Goal: Download file/media

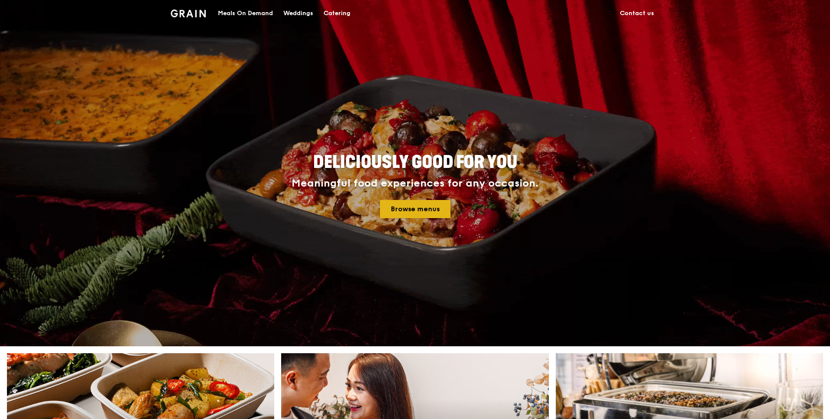
click at [432, 204] on link "Browse menus" at bounding box center [415, 209] width 71 height 18
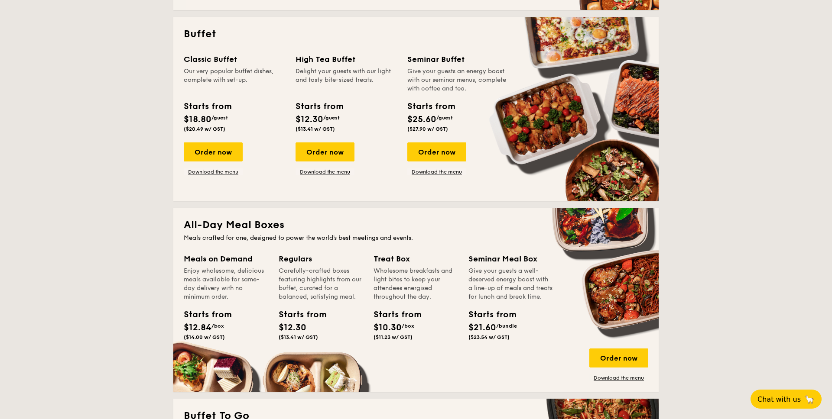
scroll to position [336, 0]
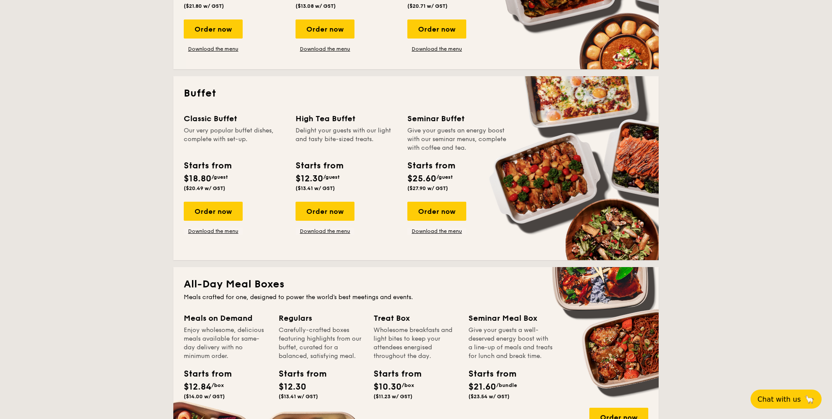
click at [211, 220] on div "Classic Buffet Our very popular buffet dishes, complete with set-up. Starts fro…" at bounding box center [416, 181] width 464 height 137
click at [213, 228] on link "Download the menu" at bounding box center [213, 231] width 59 height 7
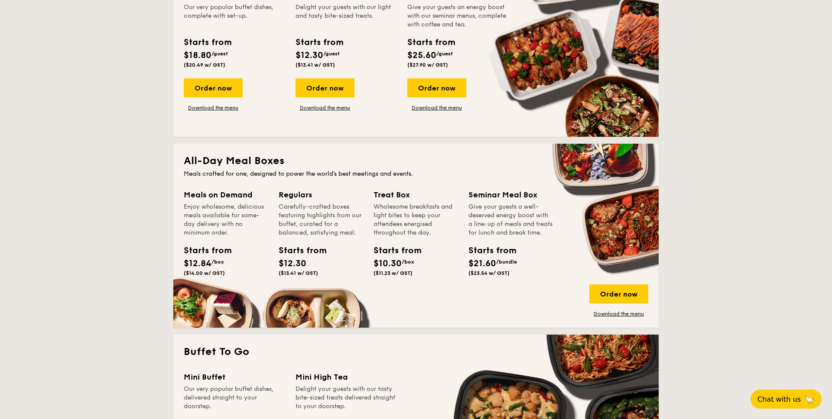
scroll to position [458, 0]
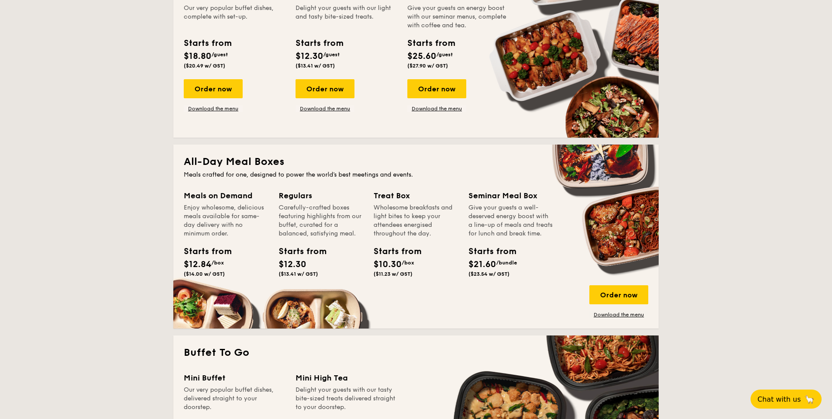
drag, startPoint x: 217, startPoint y: 179, endPoint x: 233, endPoint y: 236, distance: 59.4
click at [227, 239] on div "Meals on Demand Enjoy wholesome, delicious meals available for same-day deliver…" at bounding box center [226, 235] width 84 height 91
click at [243, 245] on div "Starts from $12.84 /box ($14.00 w/ GST)" at bounding box center [225, 263] width 91 height 36
click at [632, 291] on div "Order now Download the menu" at bounding box center [618, 301] width 59 height 33
click at [625, 311] on link "Download the menu" at bounding box center [618, 314] width 59 height 7
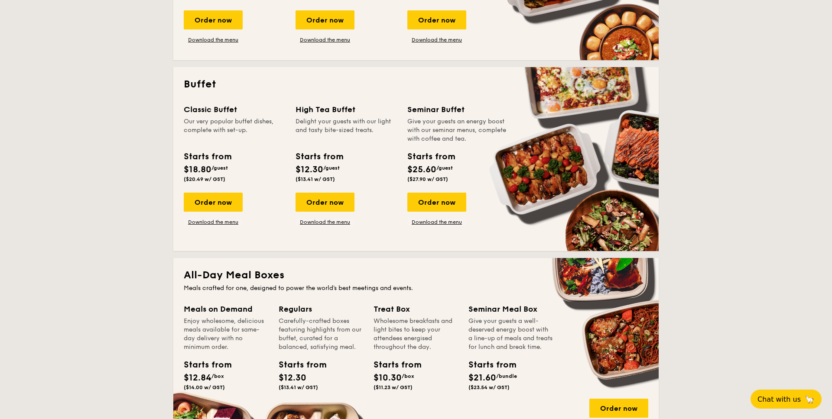
scroll to position [342, 0]
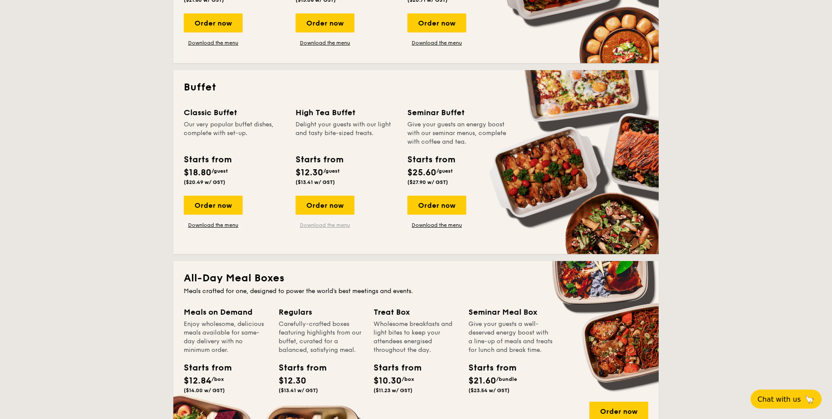
click at [315, 222] on link "Download the menu" at bounding box center [324, 225] width 59 height 7
